Goal: Information Seeking & Learning: Learn about a topic

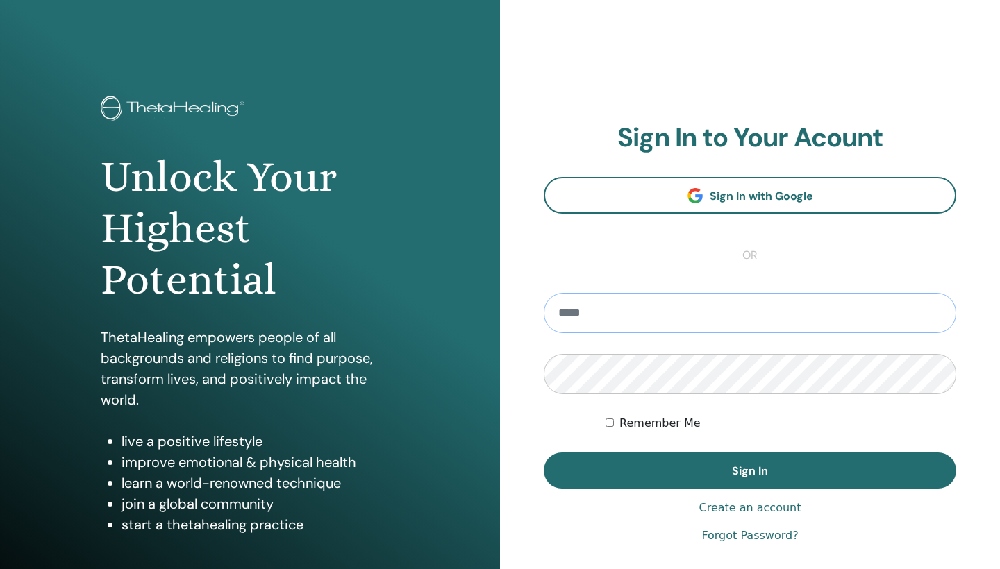
type input "**********"
click at [750, 471] on button "Sign In" at bounding box center [750, 471] width 412 height 36
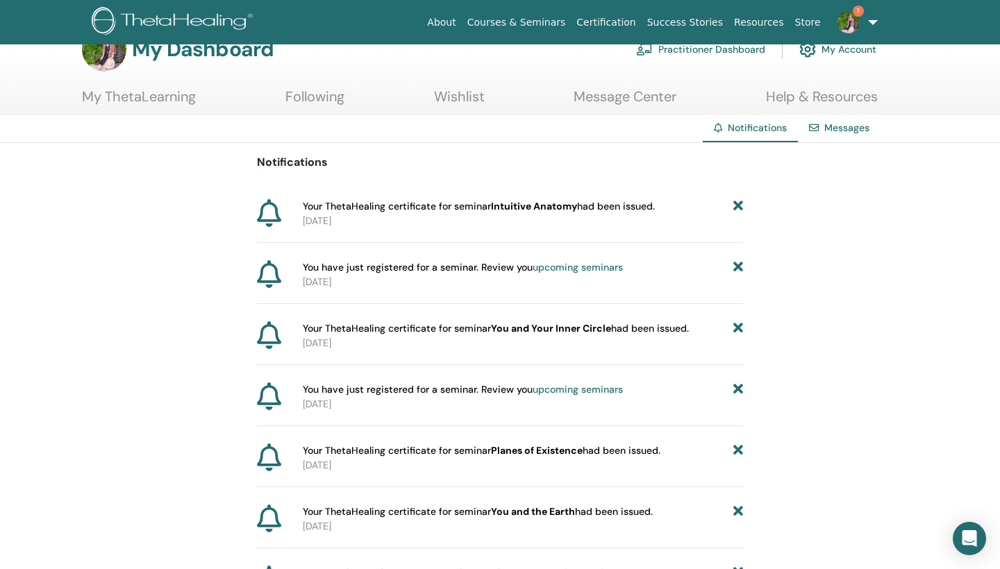
scroll to position [10, 0]
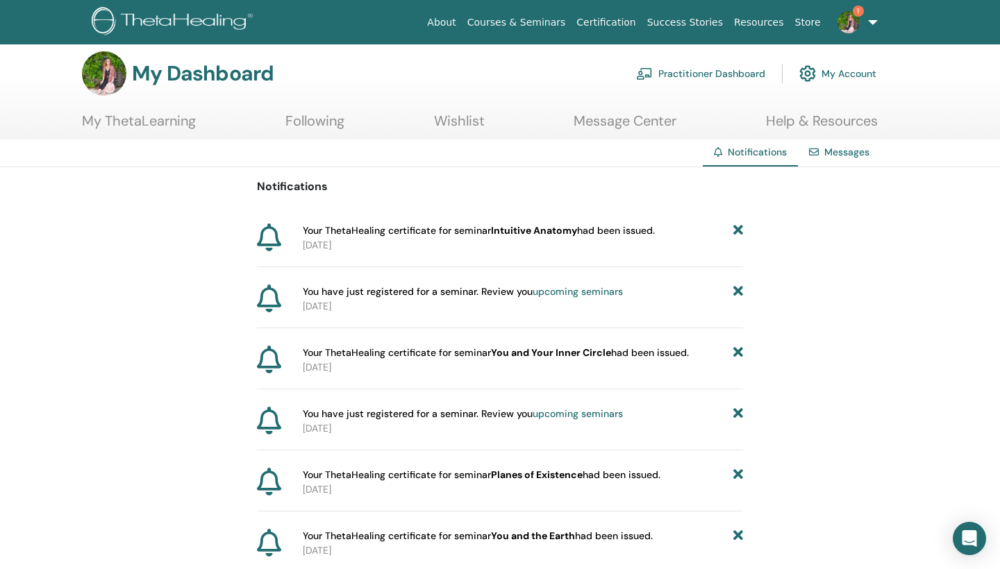
click at [138, 121] on link "My ThetaLearning" at bounding box center [139, 125] width 114 height 27
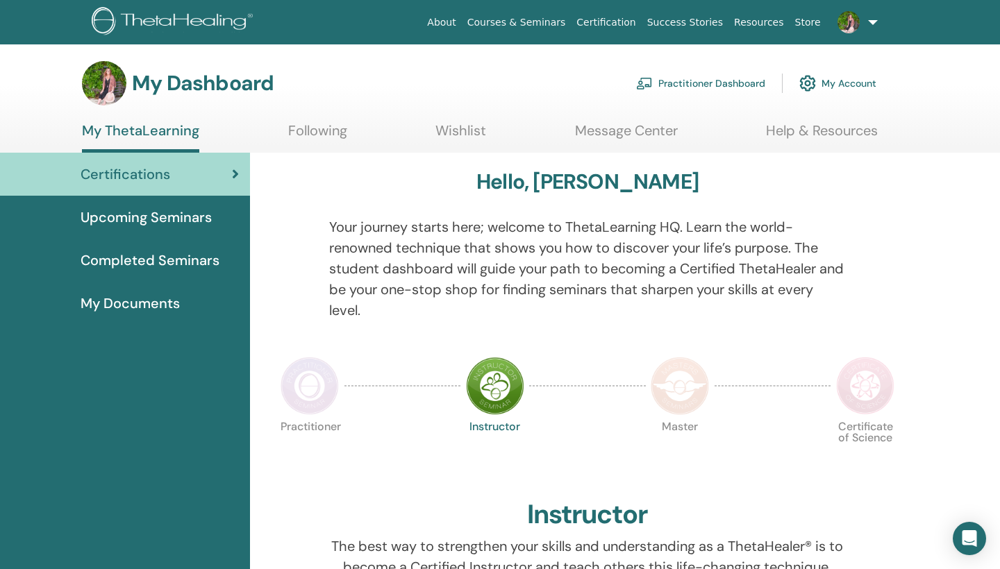
click at [310, 391] on img at bounding box center [309, 386] width 58 height 58
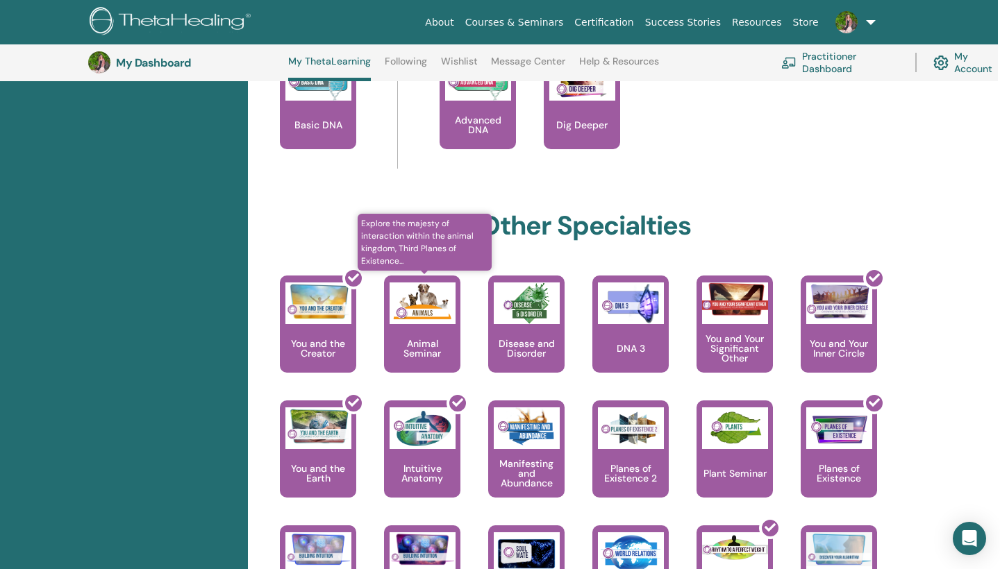
scroll to position [635, 3]
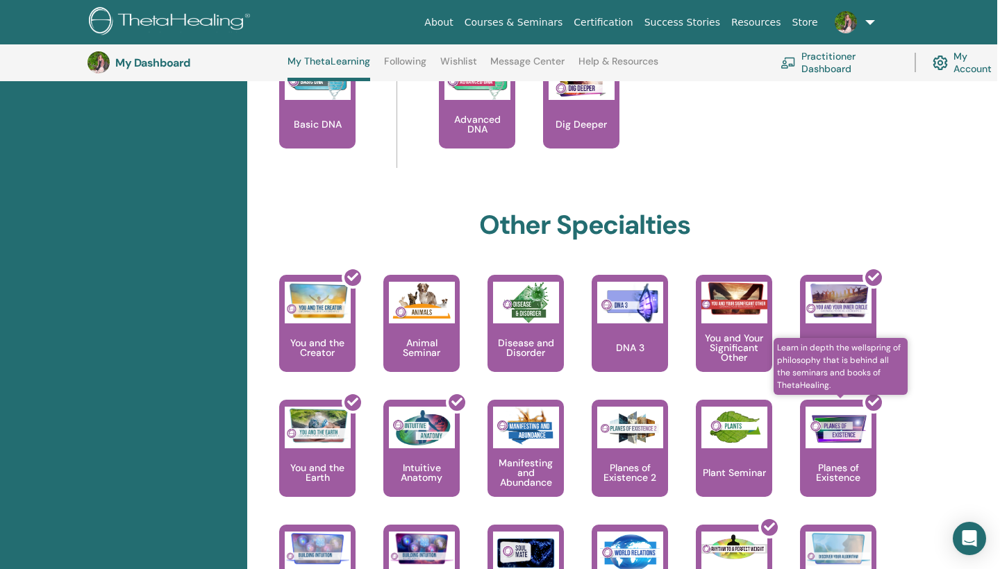
click at [836, 449] on div at bounding box center [846, 454] width 76 height 125
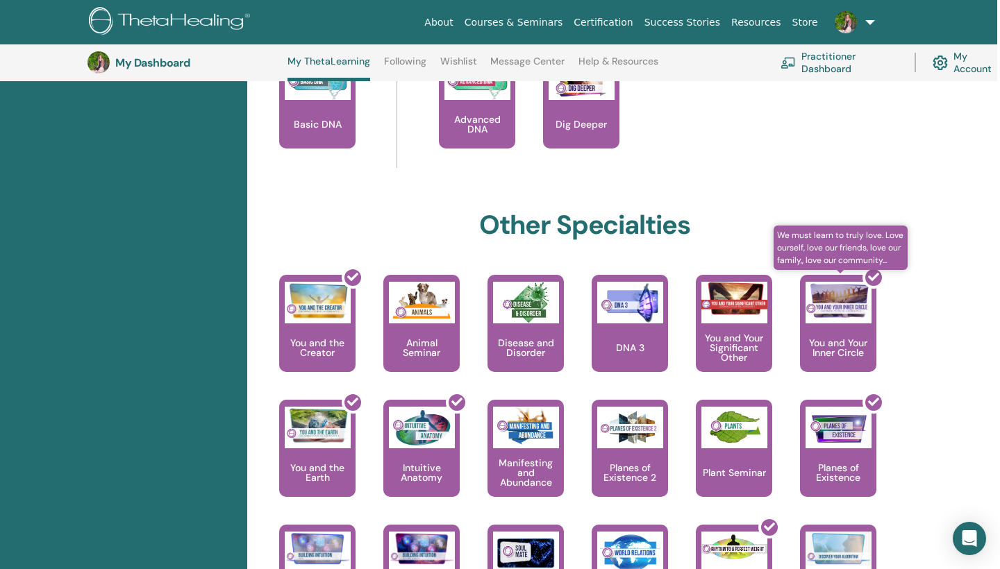
click at [848, 251] on span "We must learn to truly love. Love ourself, love our friends, love our family,, …" at bounding box center [840, 248] width 134 height 44
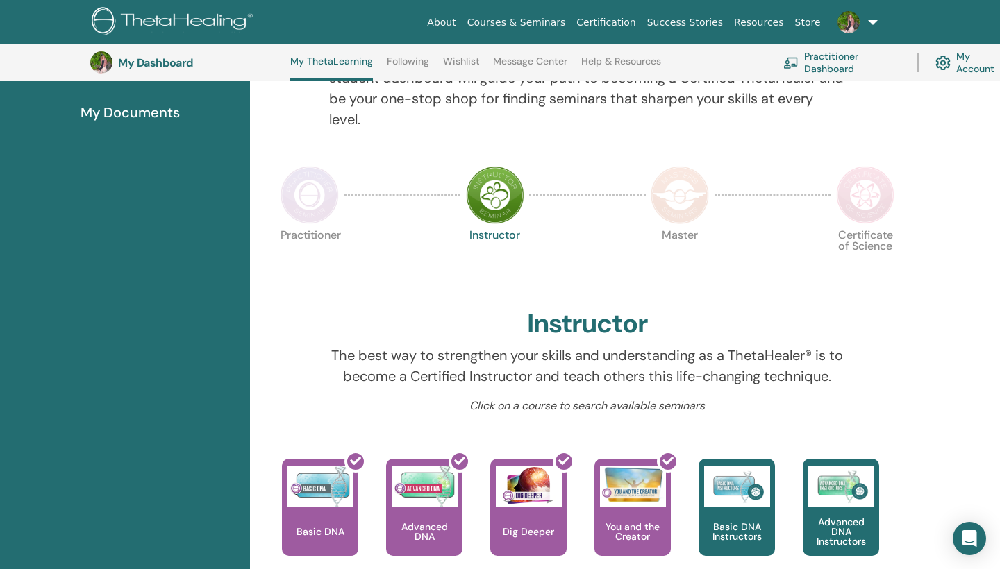
scroll to position [204, 0]
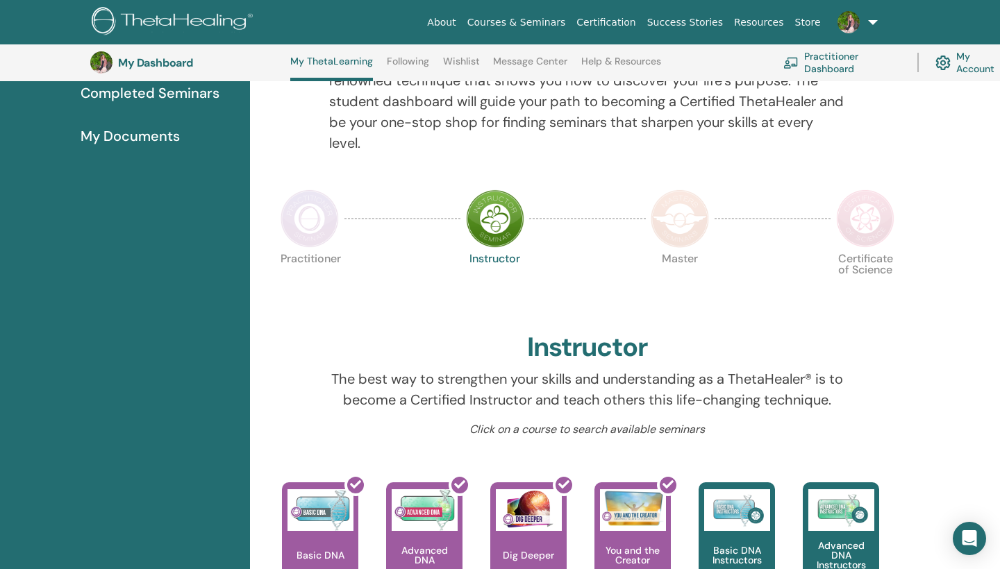
click at [828, 61] on link "Practitioner Dashboard" at bounding box center [841, 62] width 117 height 31
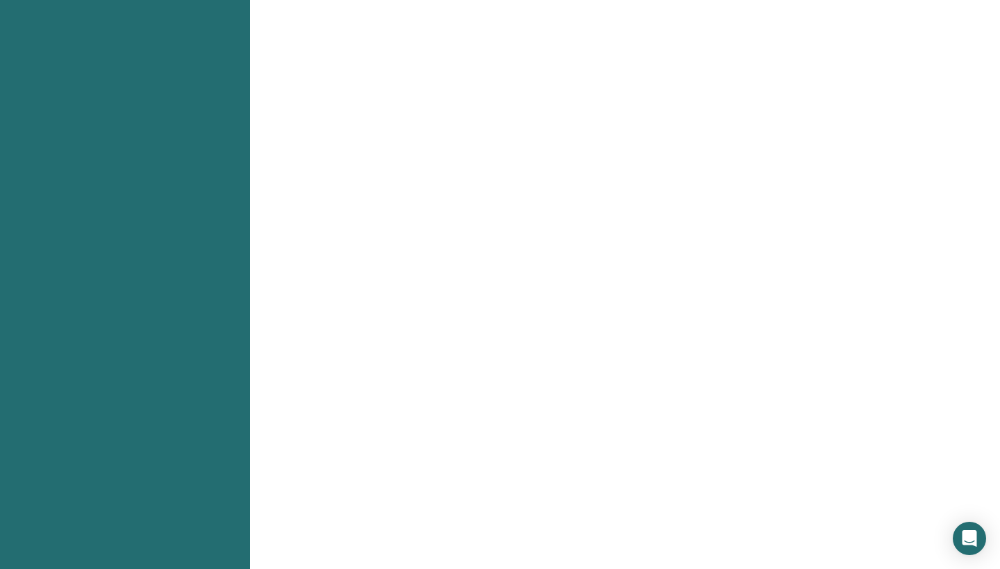
scroll to position [605, 0]
